Goal: Communication & Community: Answer question/provide support

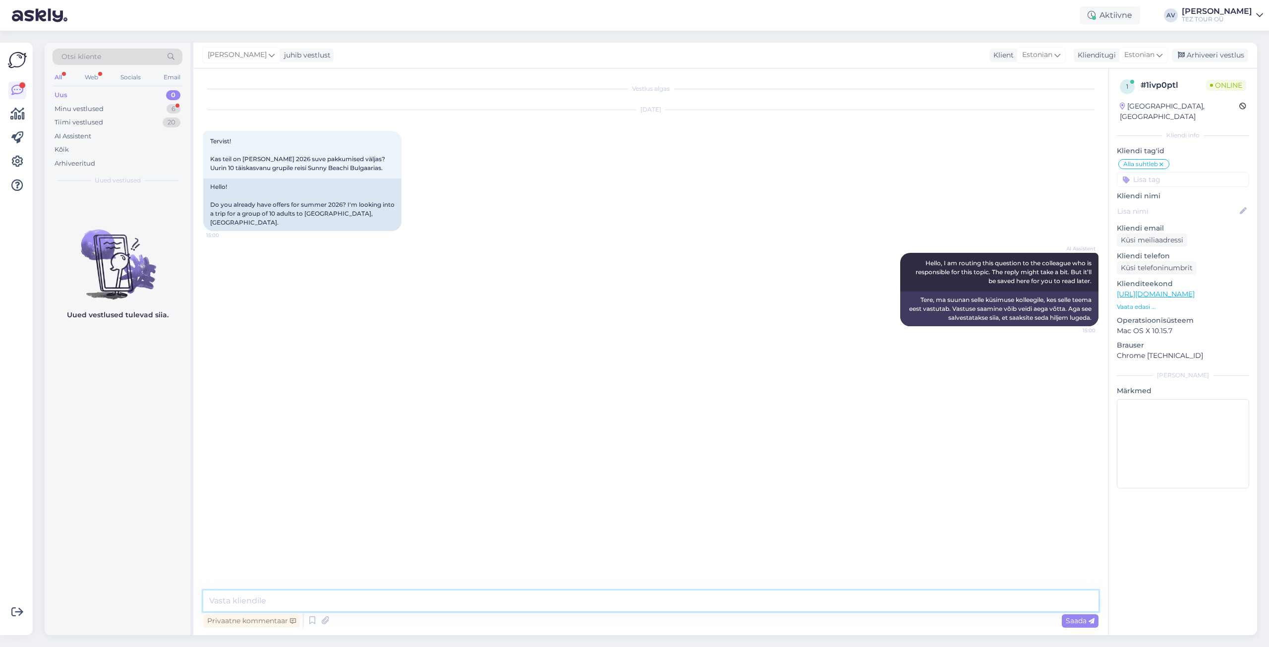
click at [509, 602] on textarea at bounding box center [650, 600] width 895 height 21
paste textarea "[PERSON_NAME] on [PERSON_NAME] oluline ja täname kannatlikkuse eest. Parimate p…"
drag, startPoint x: 580, startPoint y: 559, endPoint x: 355, endPoint y: 561, distance: 224.6
click at [337, 564] on textarea "Tere. Täname Teid päringu eest. Teie päring on meile oluline ja täname kannatli…" at bounding box center [650, 583] width 895 height 58
type textarea "Tere. Täname Teid päringu eest. Parimate pakkumistingimuste pakkumiseks oleme j…"
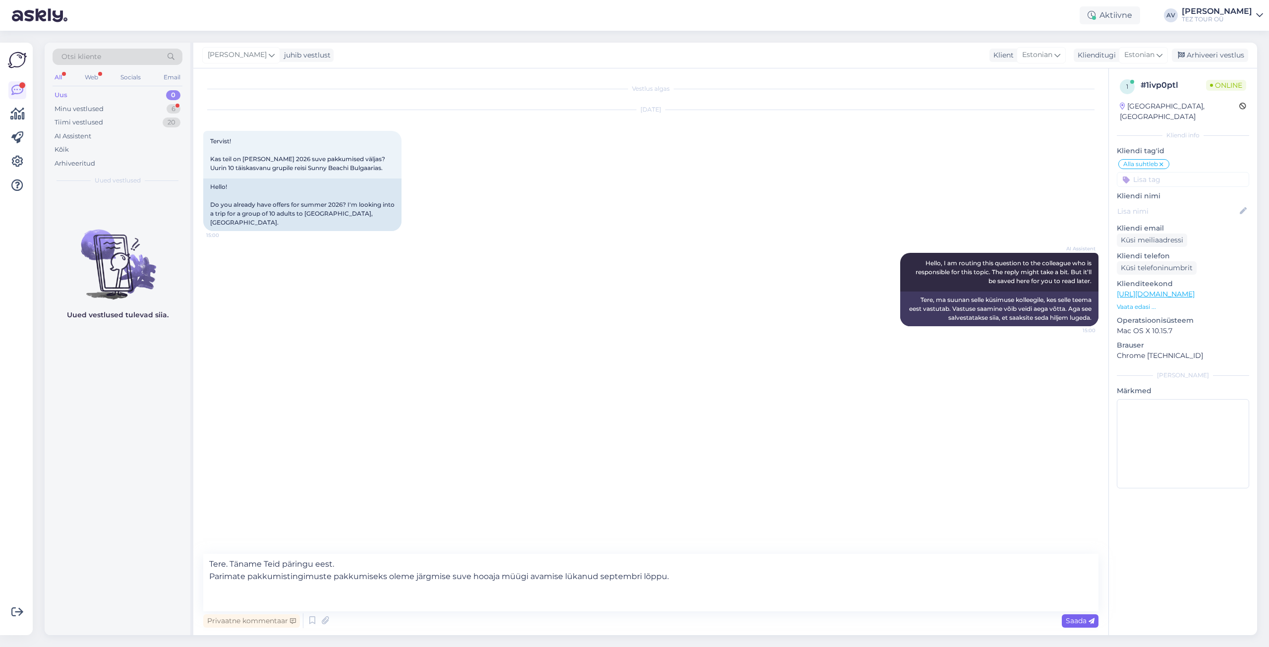
click at [1066, 621] on span "Saada" at bounding box center [1080, 620] width 29 height 9
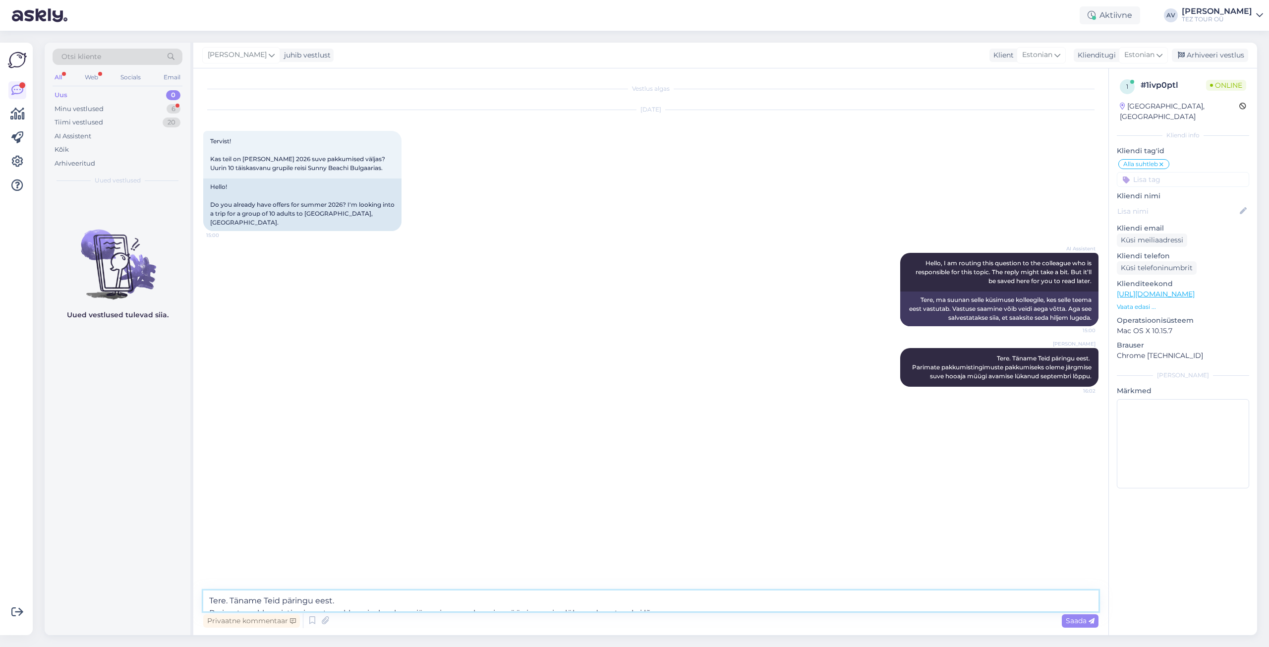
click at [661, 604] on textarea "Tere. Täname Teid päringu eest. Parimate pakkumistingimuste pakkumiseks oleme j…" at bounding box center [650, 600] width 895 height 21
click at [407, 598] on textarea "Tere. Täname Teid päringu eest. Parimate pakkumistingimuste pakkumiseks oleme j…" at bounding box center [650, 600] width 895 height 21
paste textarea "Soovi korral [PERSON_NAME] päringu ootelehe ning saadan pakkumise [PERSON_NAME]…"
type textarea "Soovi korral [PERSON_NAME] päringu ootelehe ning saadan pakkumise [PERSON_NAME]…"
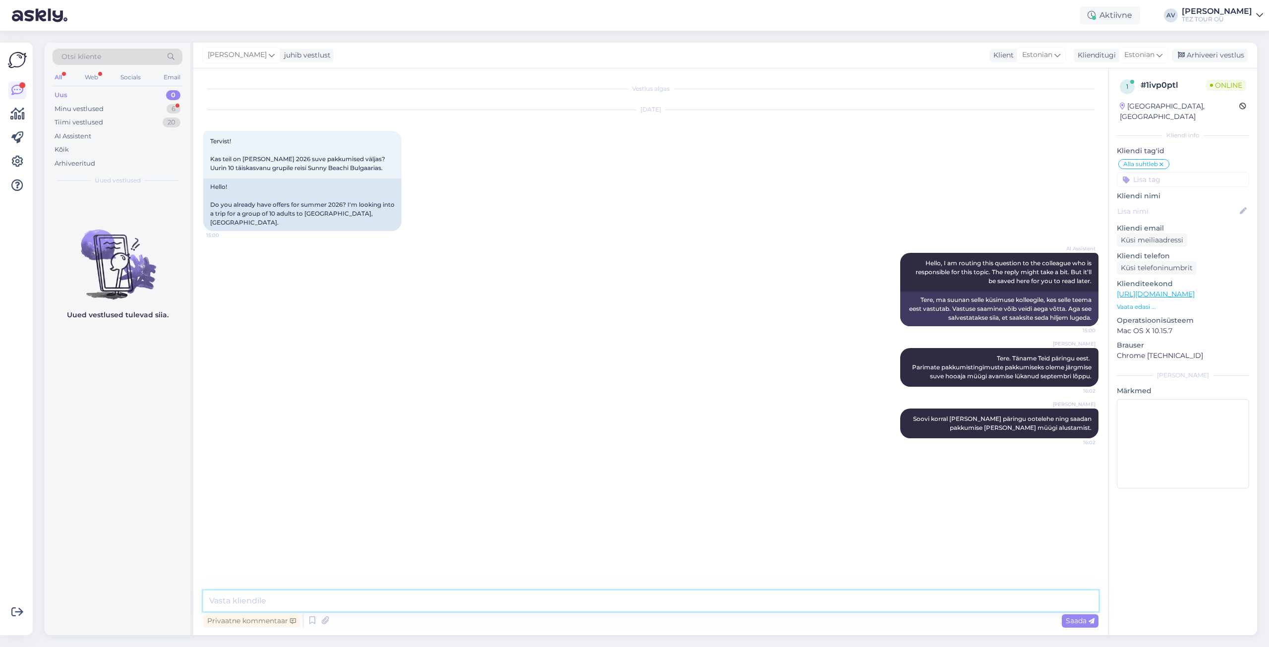
click at [408, 601] on textarea at bounding box center [650, 600] width 895 height 21
type textarea "Andke palun lisaks teada kuupäevad ja e-maili, kuhu saan edastada pakkumised."
click at [1086, 618] on span "Saada" at bounding box center [1080, 620] width 29 height 9
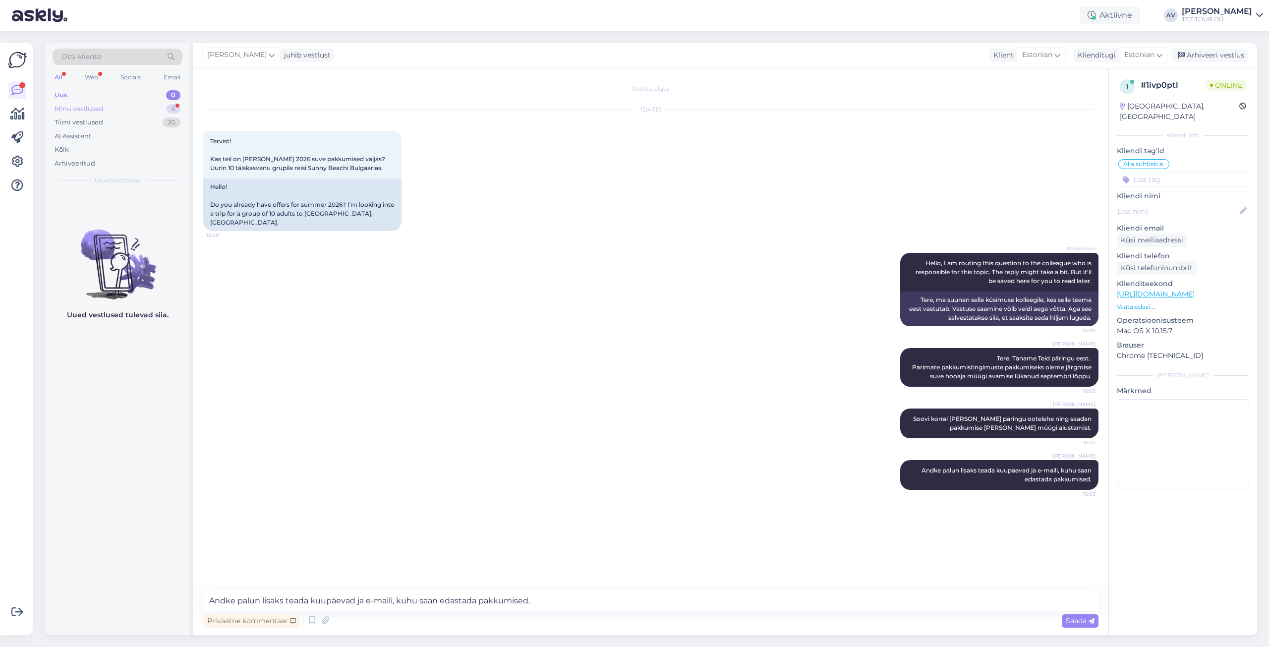
click at [82, 109] on div "Minu vestlused" at bounding box center [79, 109] width 49 height 10
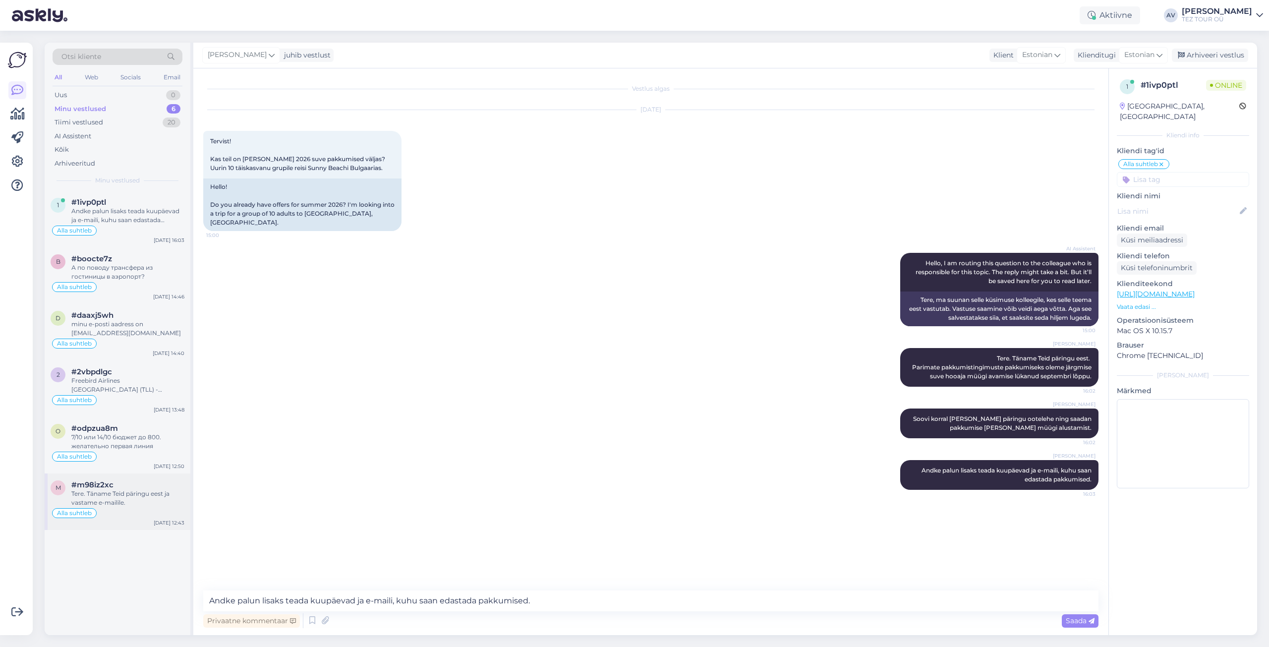
click at [146, 486] on div "#m98iz2xc" at bounding box center [127, 484] width 113 height 9
